Goal: Understand process/instructions: Learn how to perform a task or action

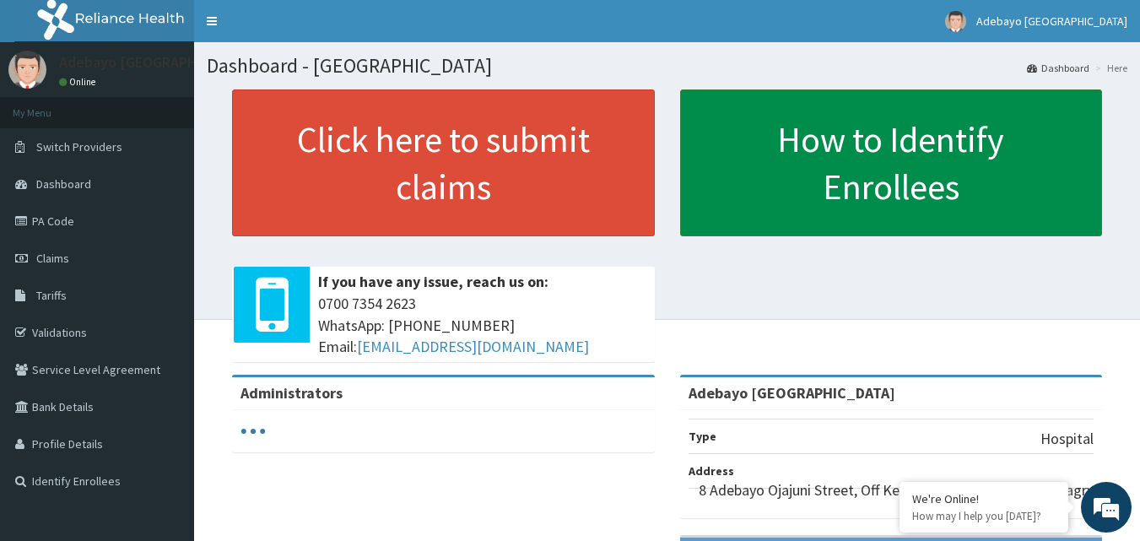
click at [776, 156] on link "How to Identify Enrollees" at bounding box center [891, 162] width 423 height 147
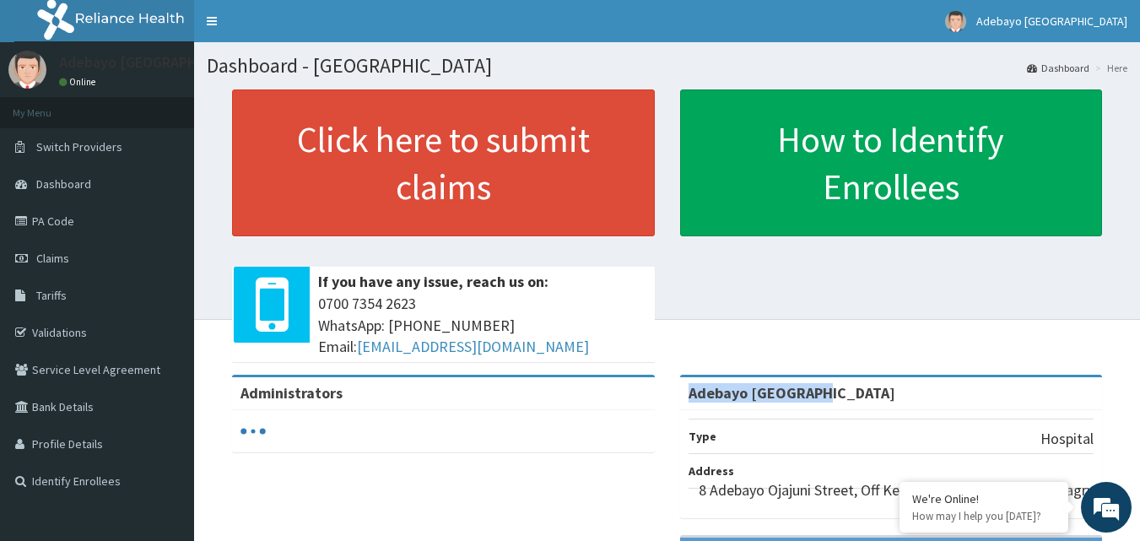
drag, startPoint x: 805, startPoint y: 383, endPoint x: 889, endPoint y: 378, distance: 83.7
click at [889, 378] on div "Adebayo [GEOGRAPHIC_DATA]" at bounding box center [891, 393] width 423 height 33
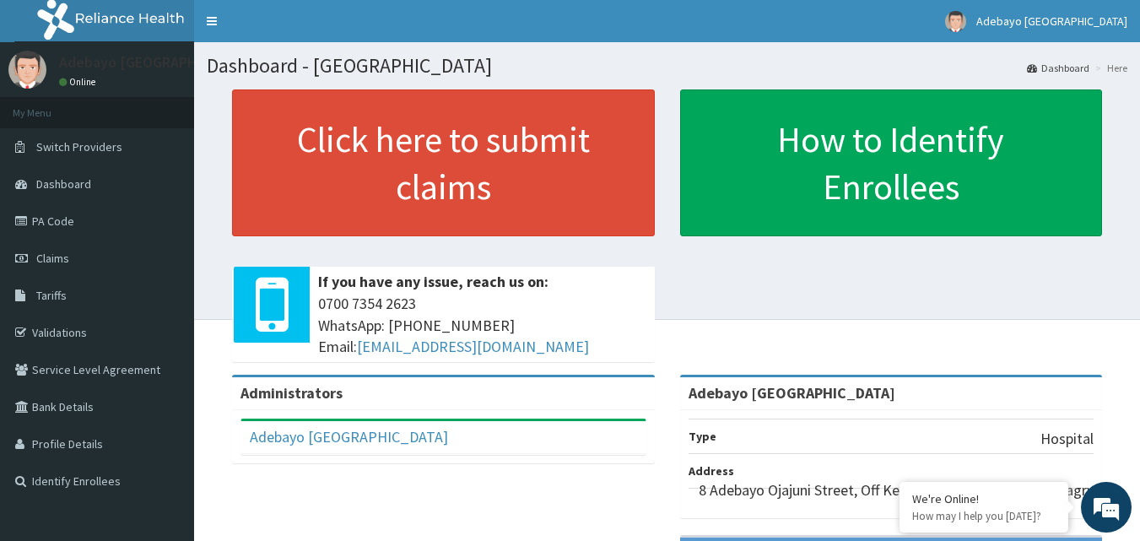
click at [300, 406] on div "Administrators" at bounding box center [443, 393] width 423 height 33
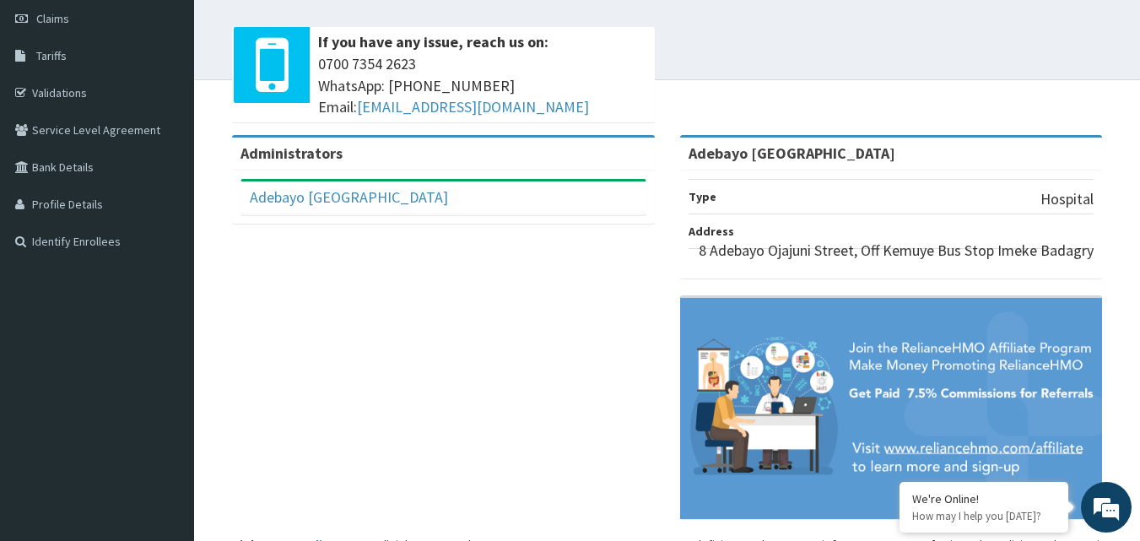
scroll to position [264, 0]
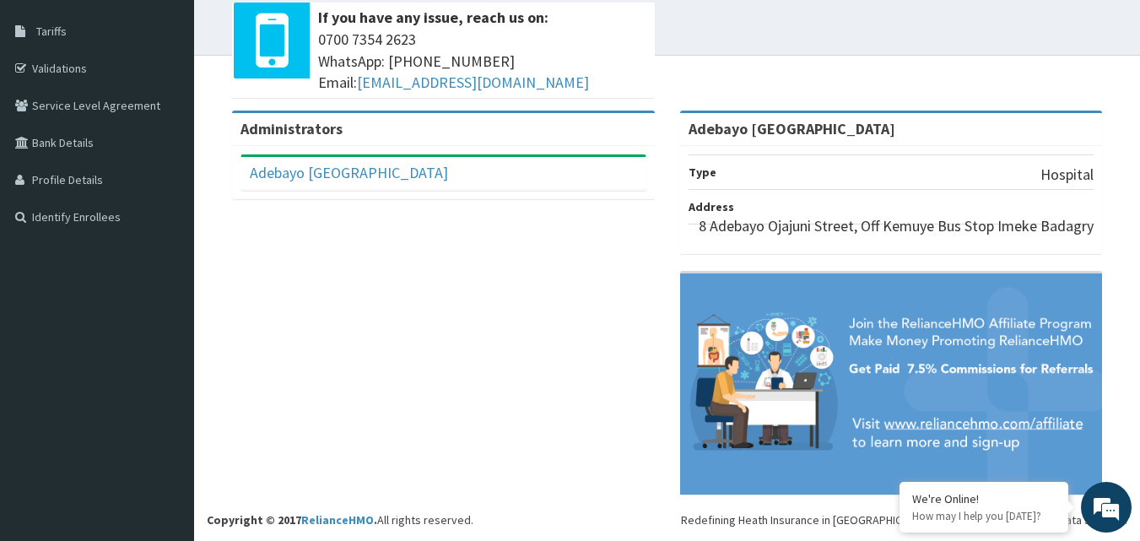
click at [901, 178] on li "Type Hospital" at bounding box center [892, 171] width 406 height 35
click at [890, 176] on li "Type Hospital" at bounding box center [892, 171] width 406 height 35
click at [328, 172] on link "Adebayo [GEOGRAPHIC_DATA]" at bounding box center [349, 172] width 198 height 19
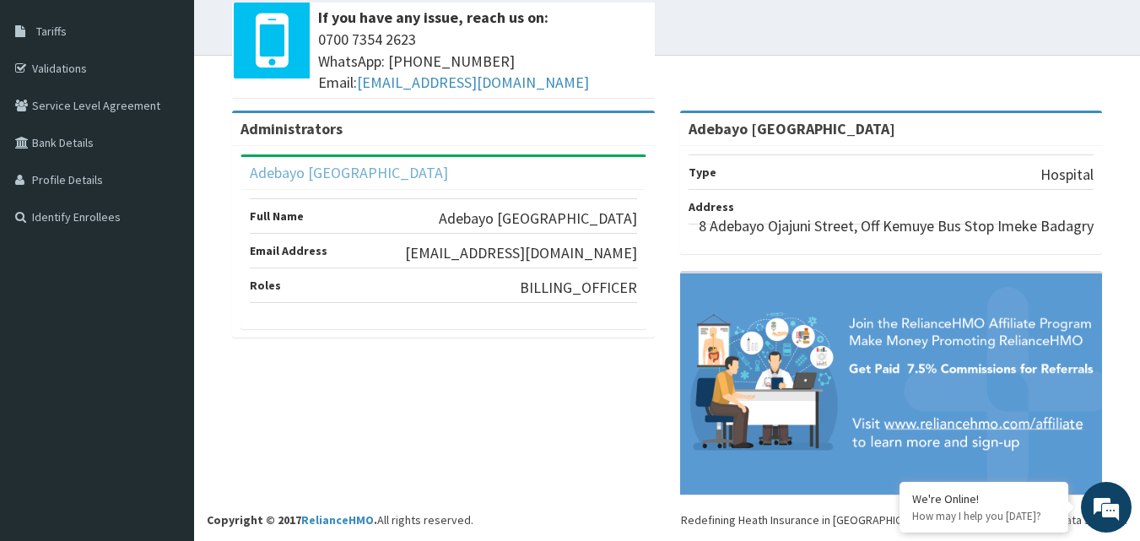
click at [331, 166] on link "Adebayo [GEOGRAPHIC_DATA]" at bounding box center [349, 172] width 198 height 19
click at [102, 73] on link "Validations" at bounding box center [97, 68] width 194 height 37
